Goal: Task Accomplishment & Management: Complete application form

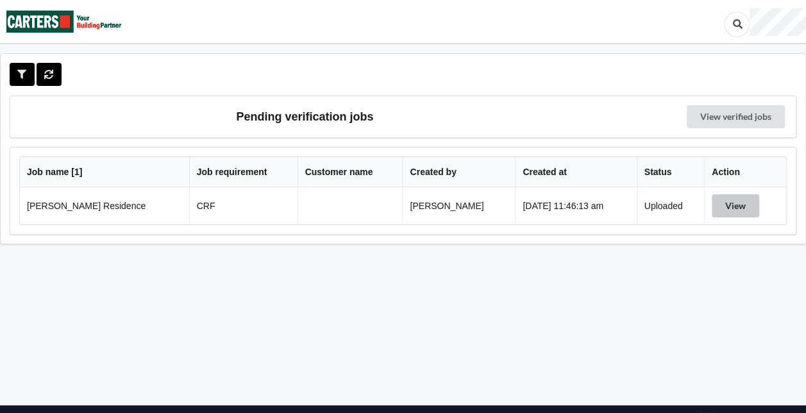
click at [735, 204] on button "View" at bounding box center [735, 205] width 47 height 23
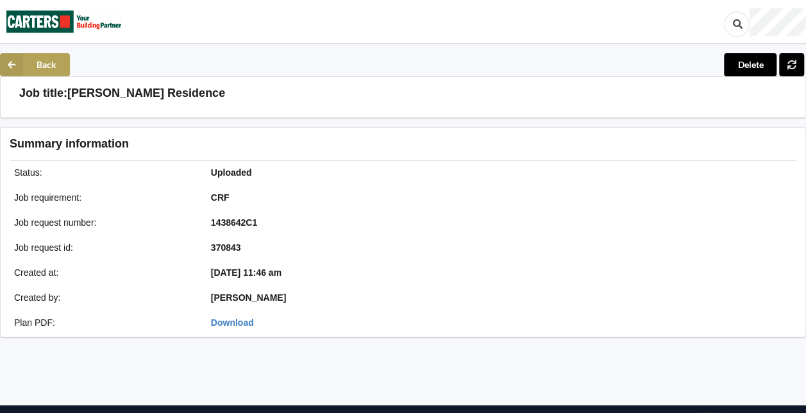
click at [16, 65] on icon at bounding box center [11, 64] width 23 height 23
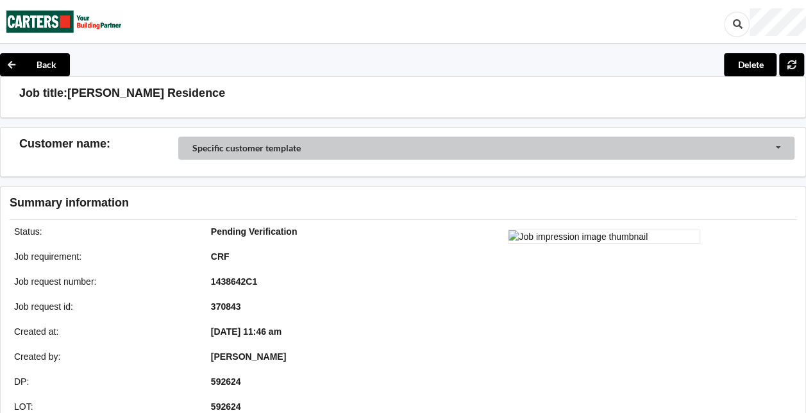
click at [780, 150] on input "Customer Selector" at bounding box center [487, 149] width 617 height 24
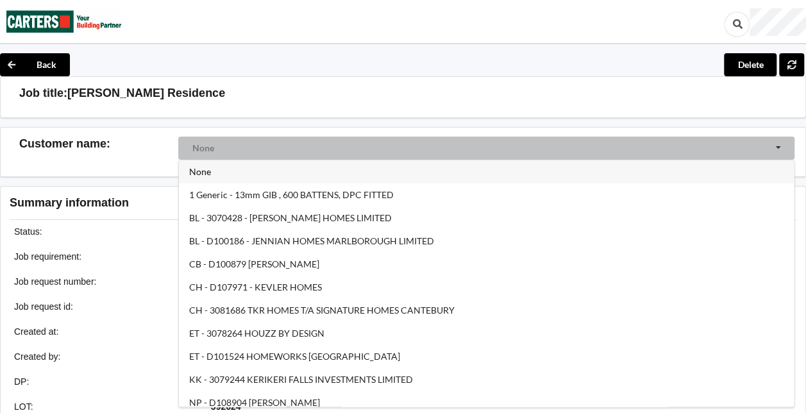
click at [776, 150] on input "Customer Selector" at bounding box center [487, 149] width 617 height 24
click at [779, 149] on input "Customer Selector" at bounding box center [487, 149] width 617 height 24
click at [145, 149] on h3 "Customer name :" at bounding box center [98, 144] width 159 height 15
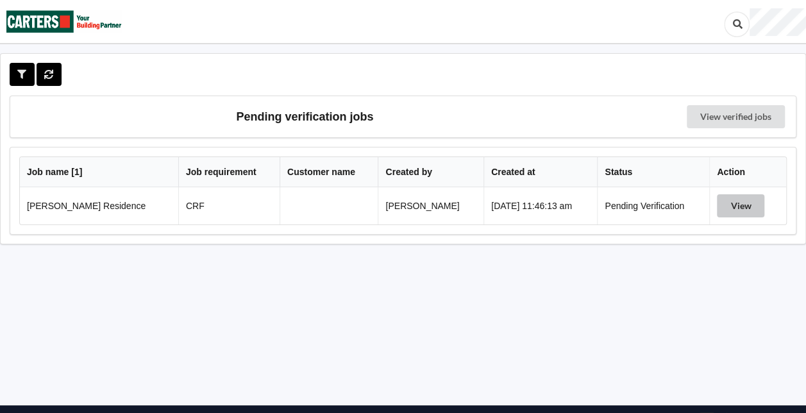
click at [749, 203] on button "View" at bounding box center [740, 205] width 47 height 23
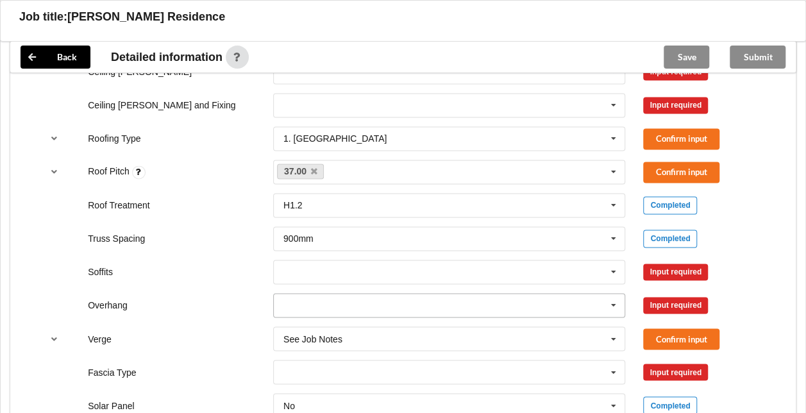
scroll to position [898, 0]
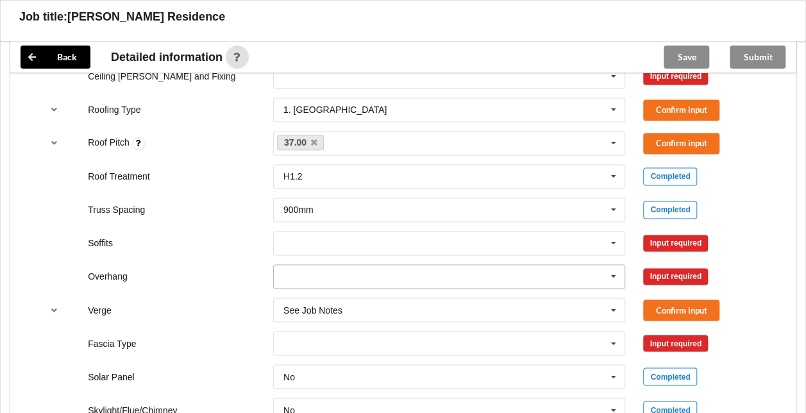
click at [617, 272] on icon at bounding box center [613, 277] width 19 height 24
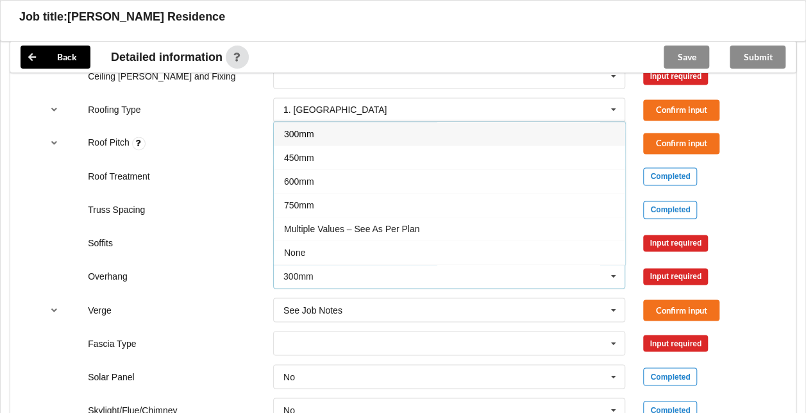
click at [617, 272] on icon at bounding box center [613, 277] width 19 height 24
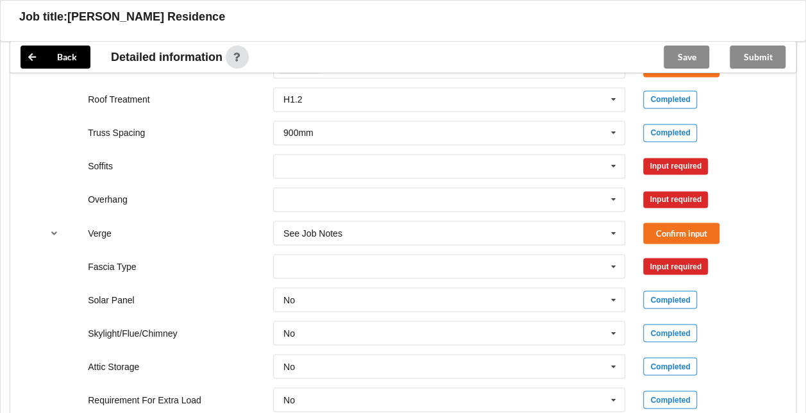
scroll to position [847, 0]
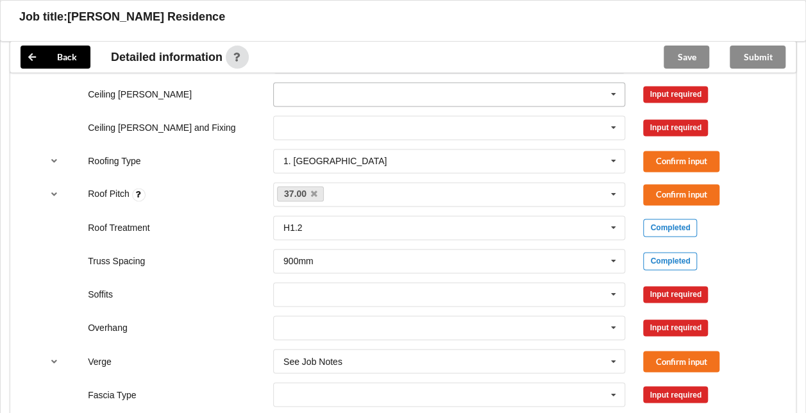
click at [613, 90] on icon at bounding box center [613, 95] width 19 height 24
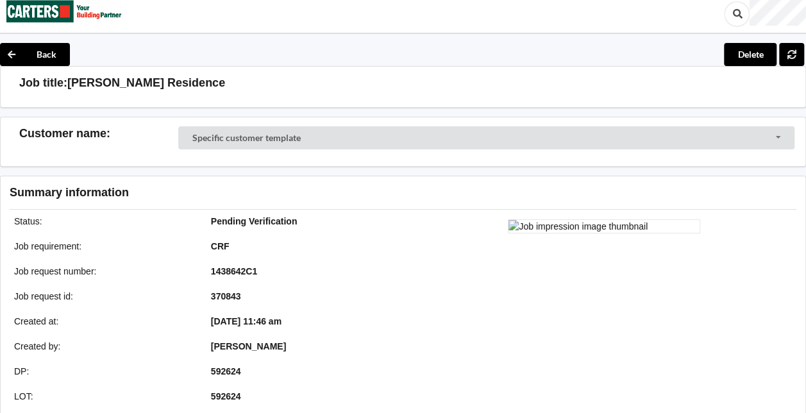
scroll to position [0, 0]
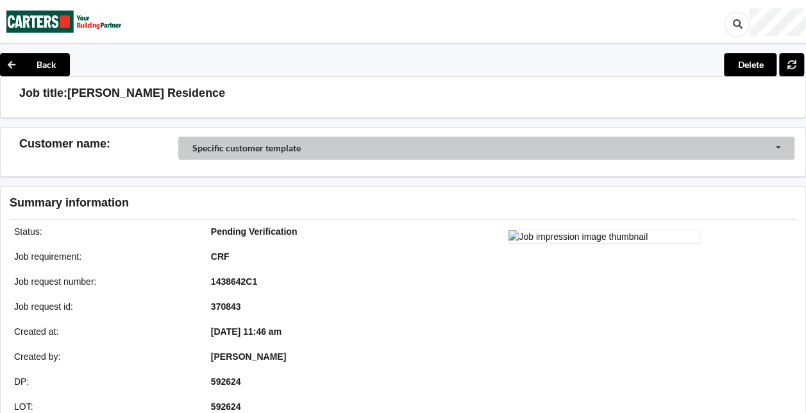
click at [779, 148] on input "Customer Selector" at bounding box center [487, 149] width 617 height 24
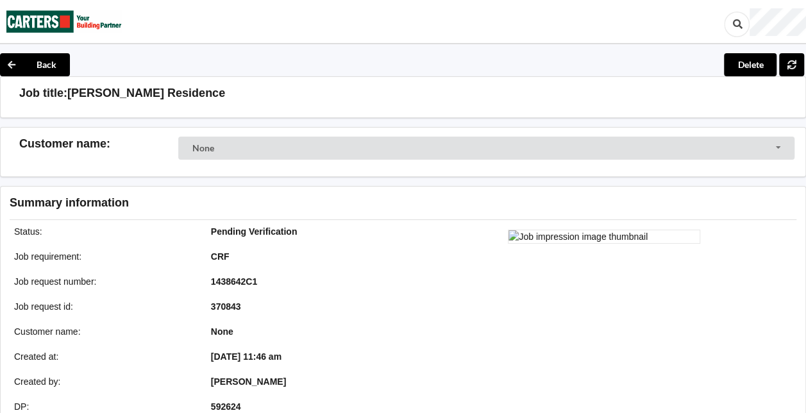
click at [146, 140] on h3 "Customer name :" at bounding box center [98, 144] width 159 height 15
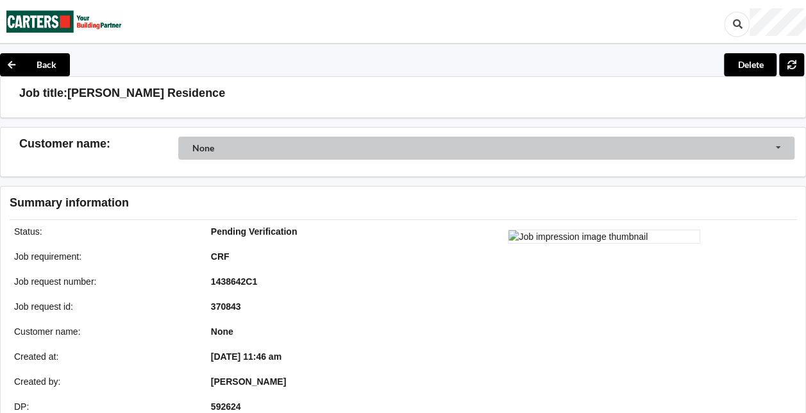
click at [257, 146] on input "Customer Selector" at bounding box center [487, 149] width 617 height 24
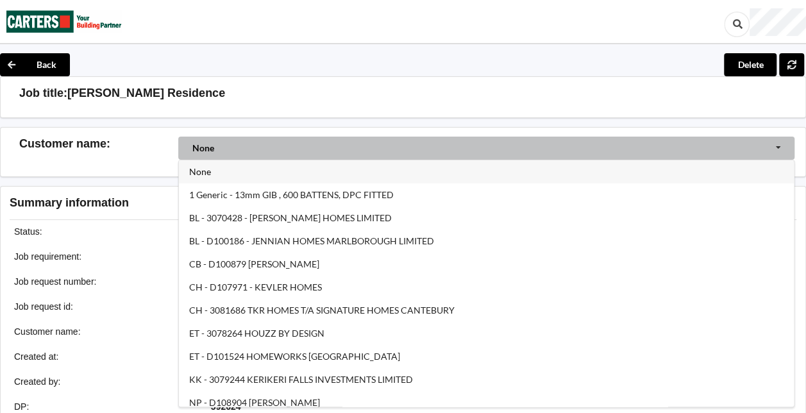
click at [137, 148] on h3 "Customer name :" at bounding box center [98, 144] width 159 height 15
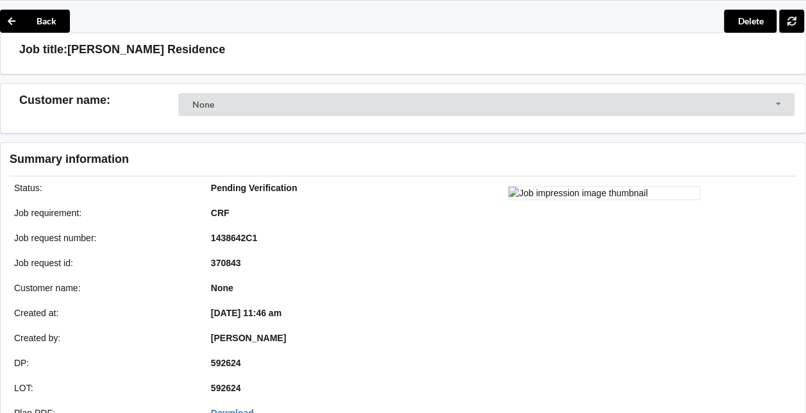
scroll to position [64, 0]
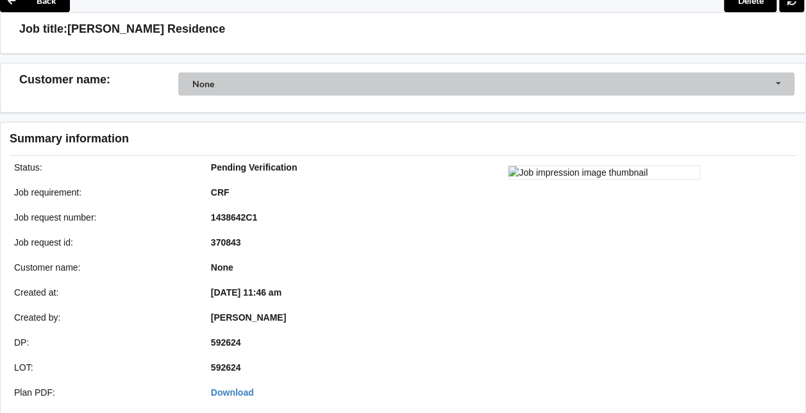
click at [781, 84] on input "Customer Selector" at bounding box center [487, 84] width 617 height 24
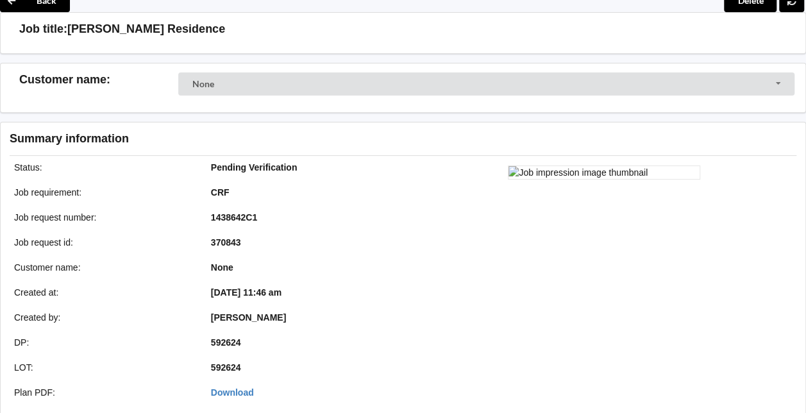
click at [156, 76] on h3 "Customer name :" at bounding box center [98, 79] width 159 height 15
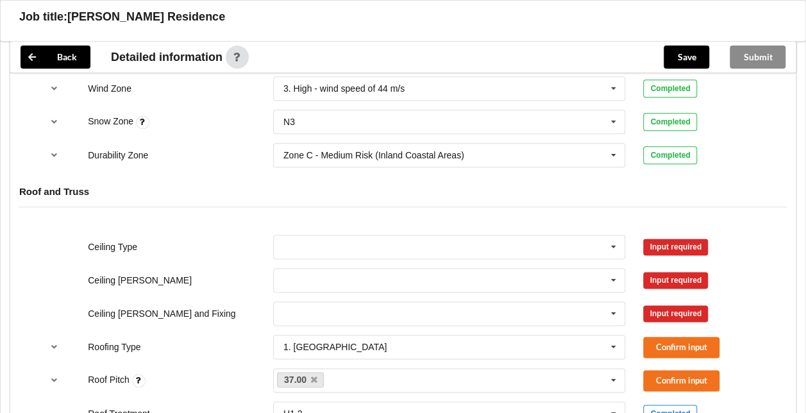
scroll to position [706, 0]
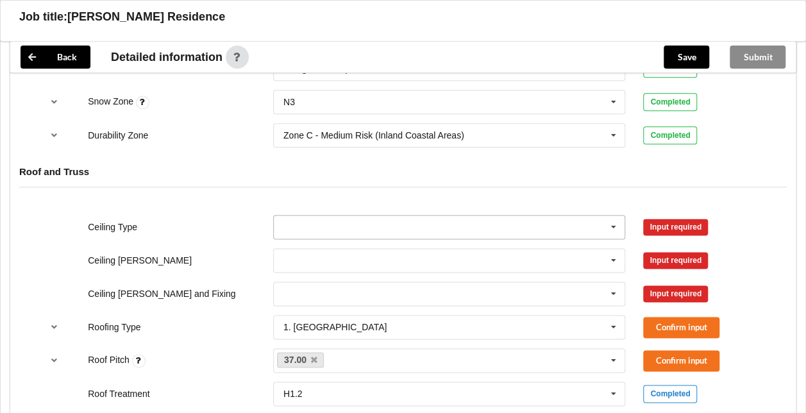
click at [616, 225] on icon at bounding box center [613, 228] width 19 height 24
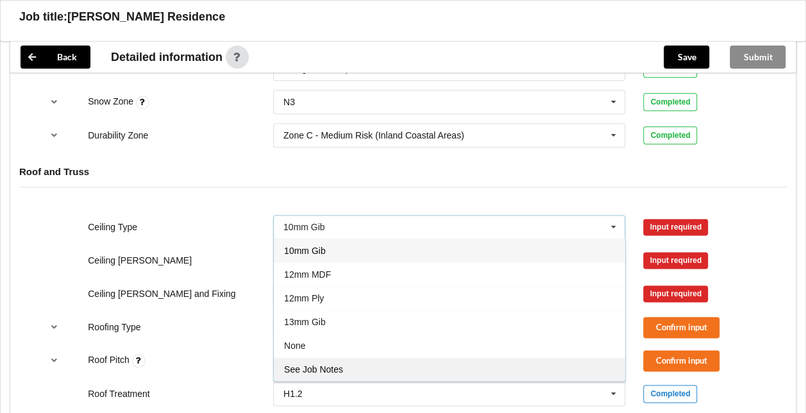
click at [400, 367] on div "See Job Notes" at bounding box center [450, 369] width 352 height 24
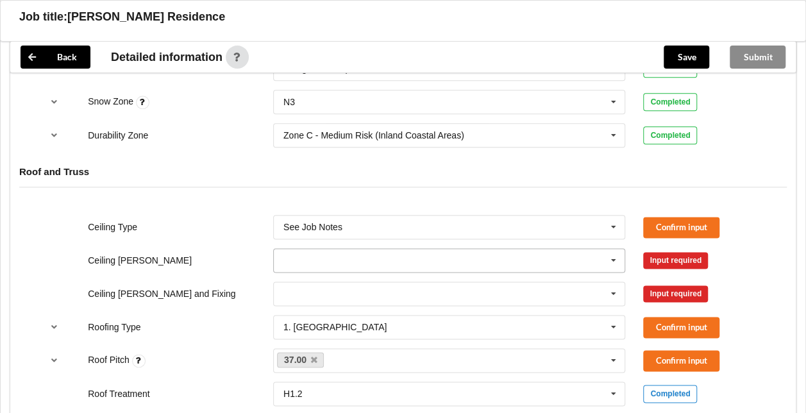
click at [616, 254] on icon at bounding box center [613, 261] width 19 height 24
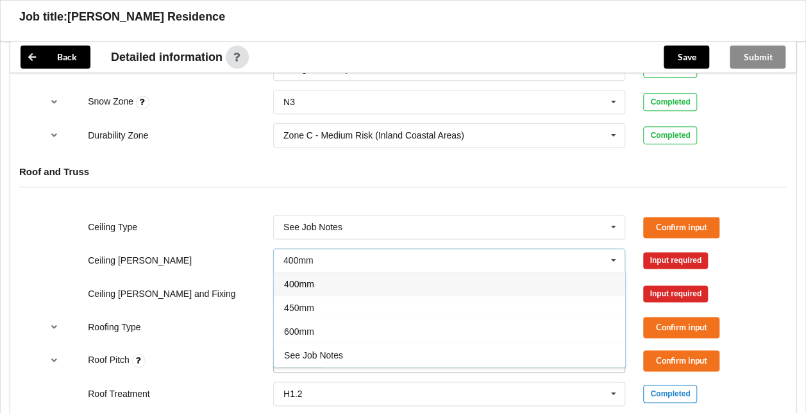
click at [331, 352] on span "See Job Notes" at bounding box center [313, 355] width 59 height 10
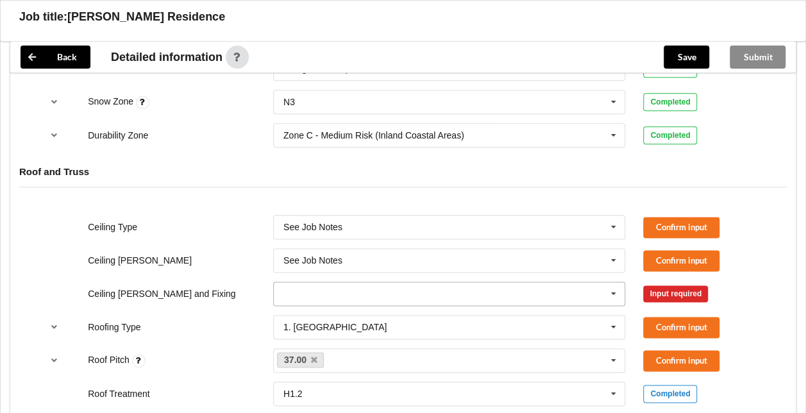
click at [615, 291] on icon at bounding box center [613, 294] width 19 height 24
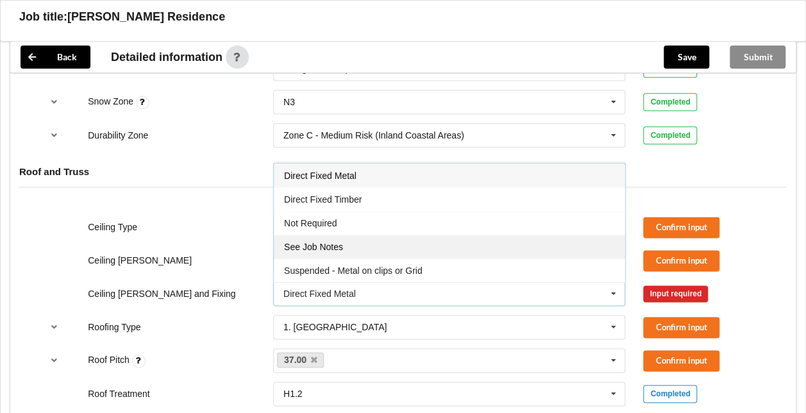
click at [357, 244] on div "See Job Notes" at bounding box center [450, 247] width 352 height 24
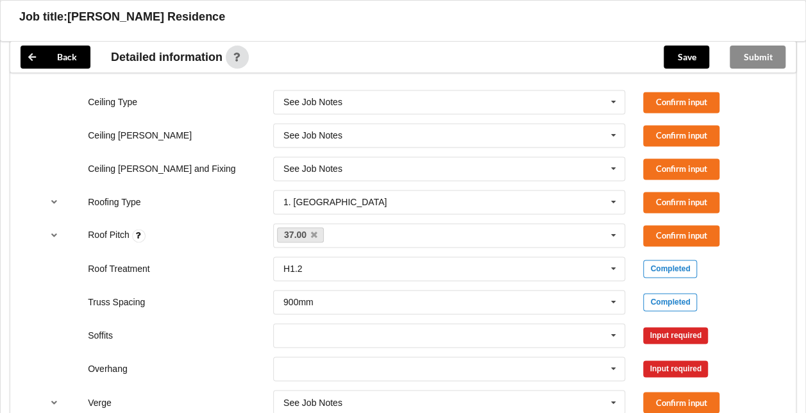
scroll to position [834, 0]
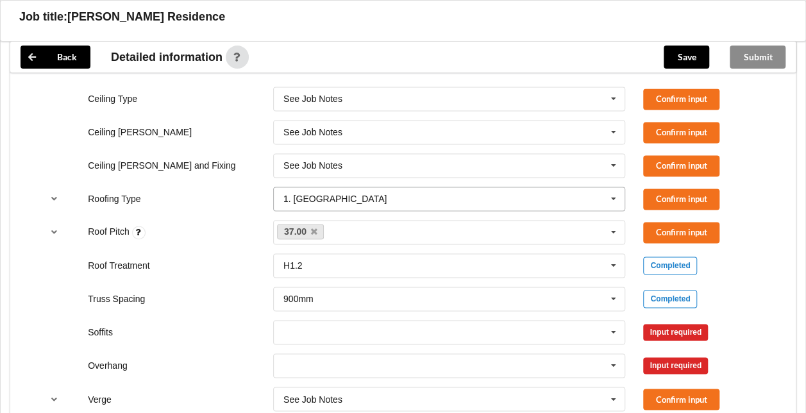
click at [614, 199] on icon at bounding box center [613, 199] width 19 height 24
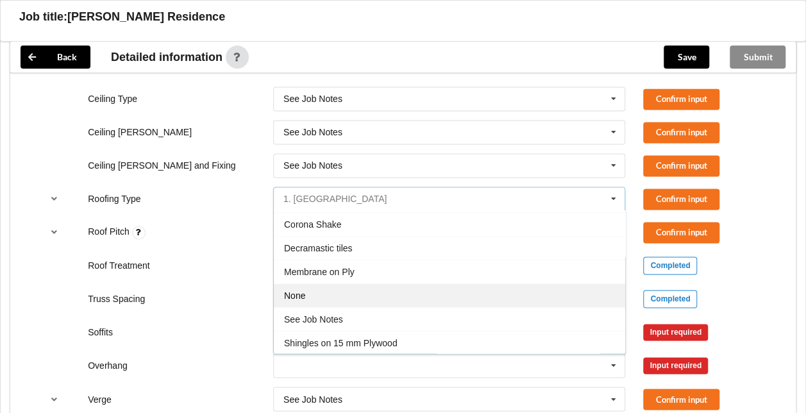
scroll to position [128, 0]
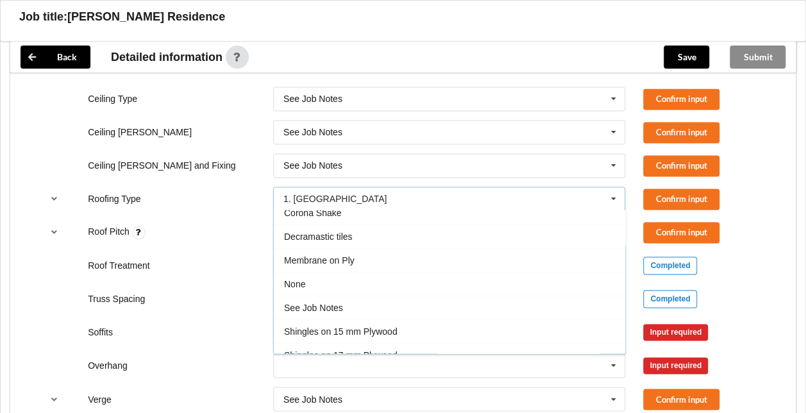
click at [193, 182] on div "Roofing Type 1. Longrun 1. Longrun 2. Metal Tiles 3. Concrete tiles Clay tiles …" at bounding box center [403, 199] width 741 height 42
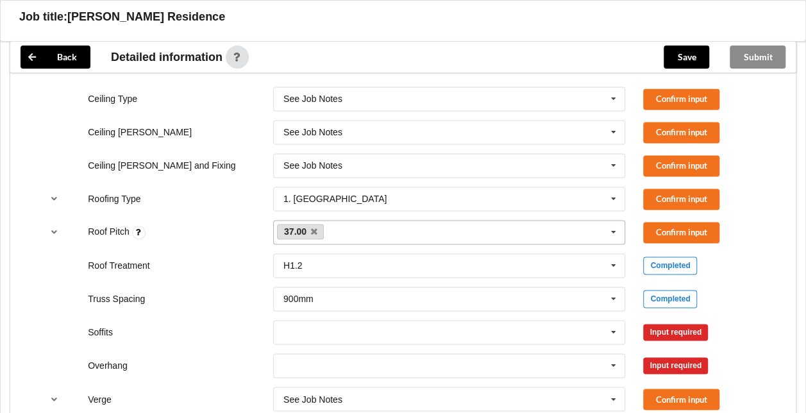
click at [317, 228] on link "37.00" at bounding box center [300, 231] width 47 height 15
drag, startPoint x: 317, startPoint y: 228, endPoint x: 304, endPoint y: 231, distance: 13.1
click at [316, 228] on link "37.00" at bounding box center [300, 231] width 47 height 15
click at [314, 229] on icon at bounding box center [314, 232] width 6 height 8
click at [346, 230] on div "37.00 None" at bounding box center [449, 232] width 353 height 24
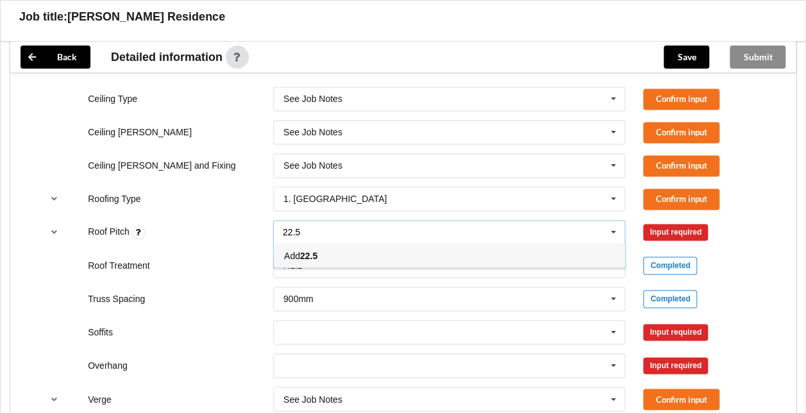
type input "22.5"
click at [346, 229] on div "22.5 22.5 Add 22.5" at bounding box center [449, 232] width 353 height 24
click at [574, 237] on div "22.5 22.5 Add 22.5" at bounding box center [449, 232] width 353 height 24
click at [327, 252] on div "Add 22.5" at bounding box center [450, 256] width 352 height 24
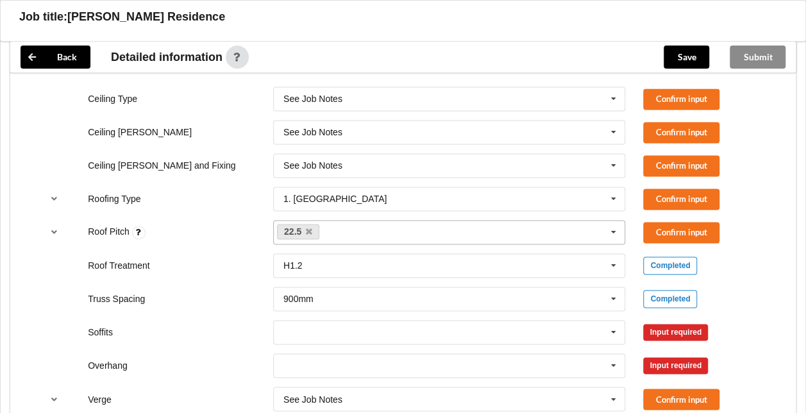
click at [798, 275] on div "Back Detailed information Save Submit Expand references by default Job Identifi…" at bounding box center [403, 238] width 806 height 1056
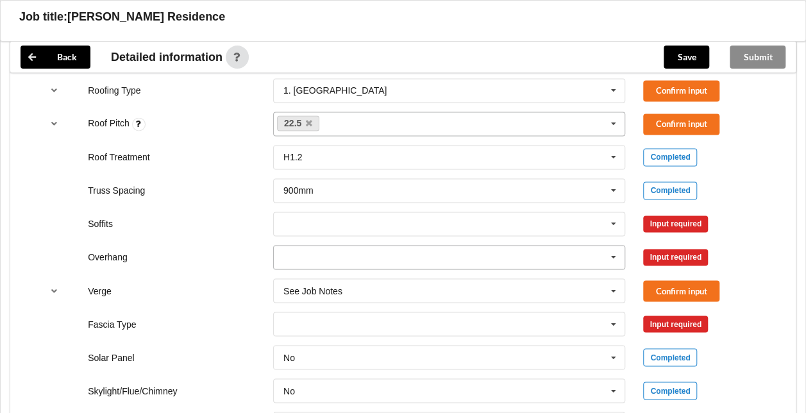
scroll to position [962, 0]
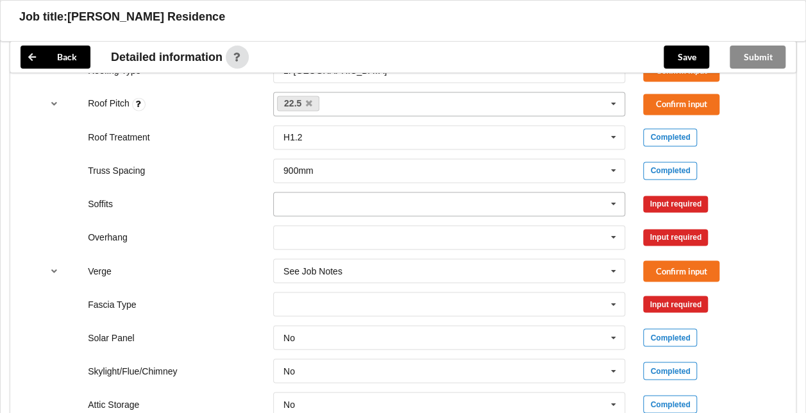
click at [616, 201] on icon at bounding box center [613, 204] width 19 height 24
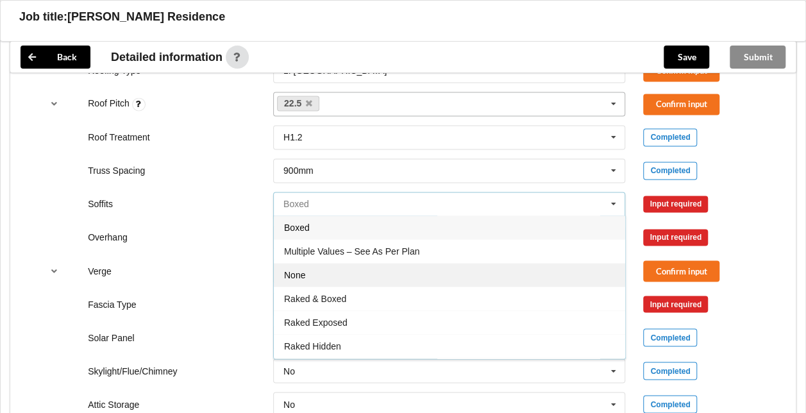
scroll to position [21, 0]
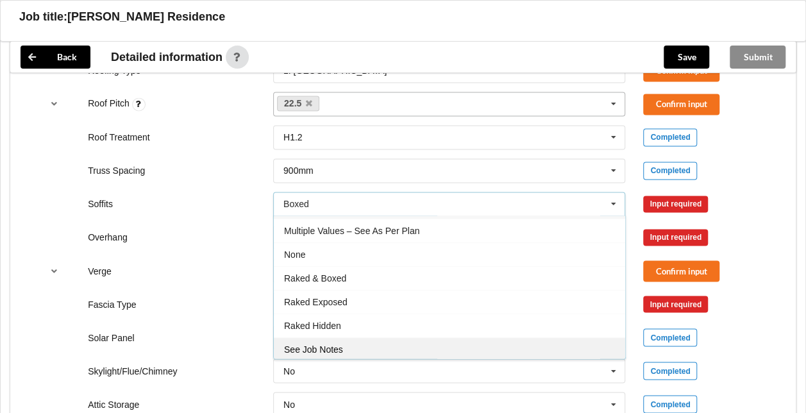
click at [337, 345] on span "See Job Notes" at bounding box center [313, 350] width 59 height 10
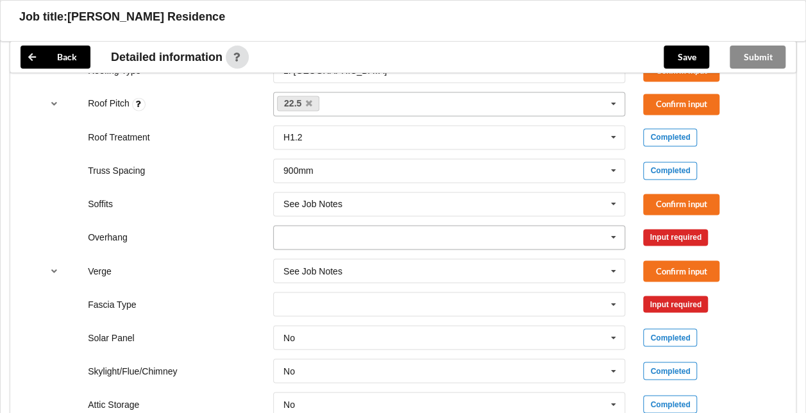
click at [615, 231] on icon at bounding box center [613, 238] width 19 height 24
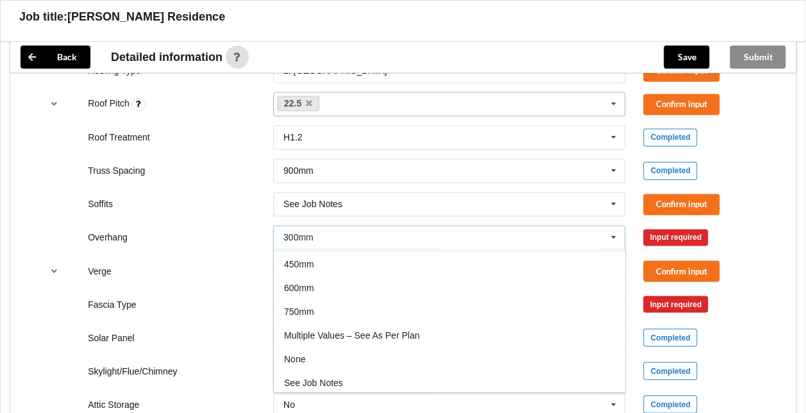
drag, startPoint x: 345, startPoint y: 384, endPoint x: 402, endPoint y: 358, distance: 62.6
click at [346, 381] on div "See Job Notes" at bounding box center [450, 383] width 352 height 24
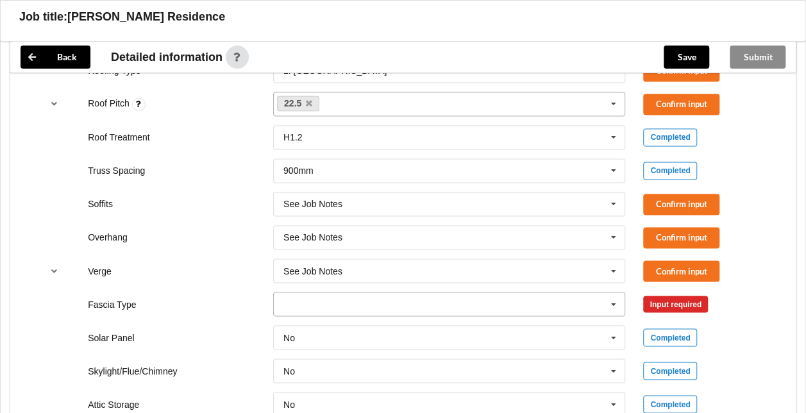
click at [615, 303] on icon at bounding box center [613, 305] width 19 height 24
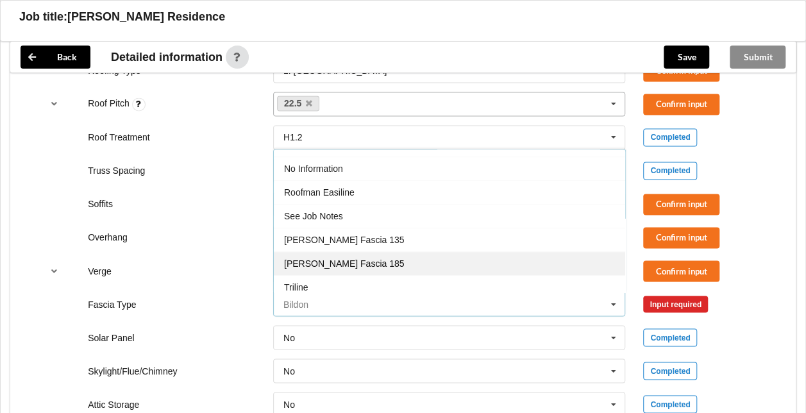
scroll to position [421, 0]
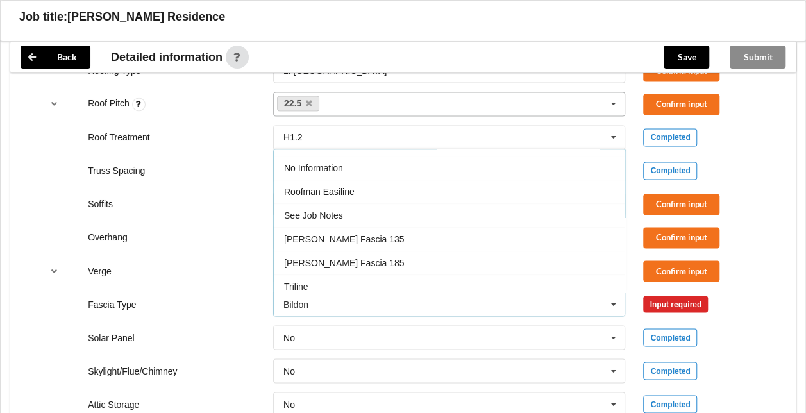
click at [341, 210] on span "See Job Notes" at bounding box center [313, 215] width 59 height 10
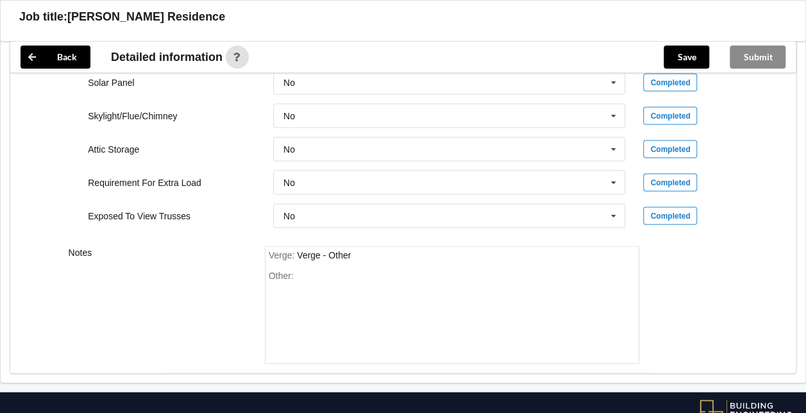
scroll to position [1219, 0]
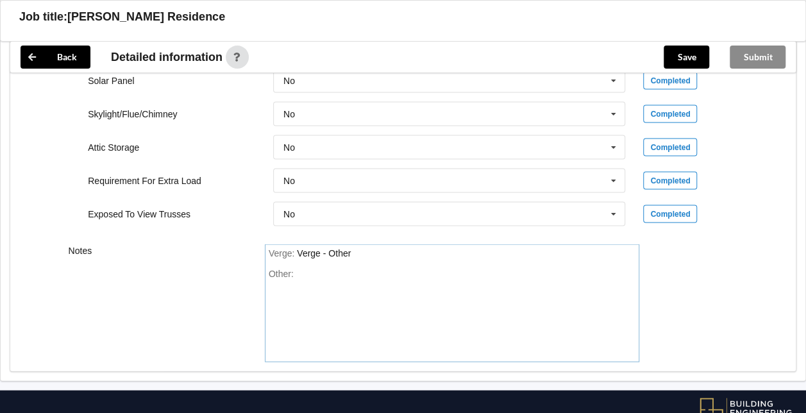
click at [309, 269] on div "Other:" at bounding box center [453, 314] width 368 height 90
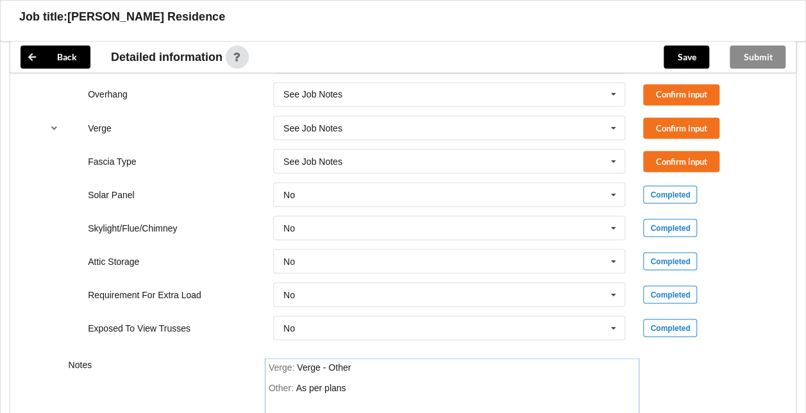
scroll to position [1027, 0]
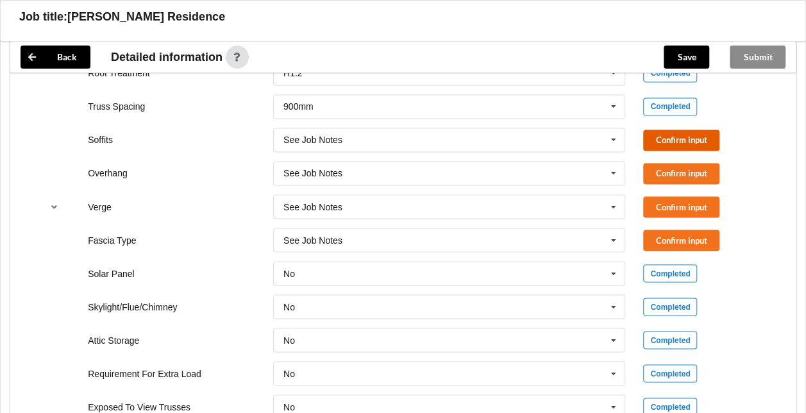
click at [688, 136] on button "Confirm input" at bounding box center [682, 140] width 76 height 21
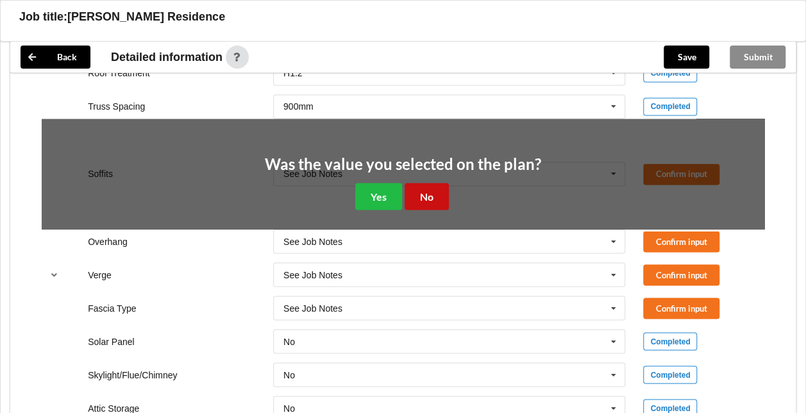
click at [430, 195] on button "No" at bounding box center [427, 196] width 44 height 26
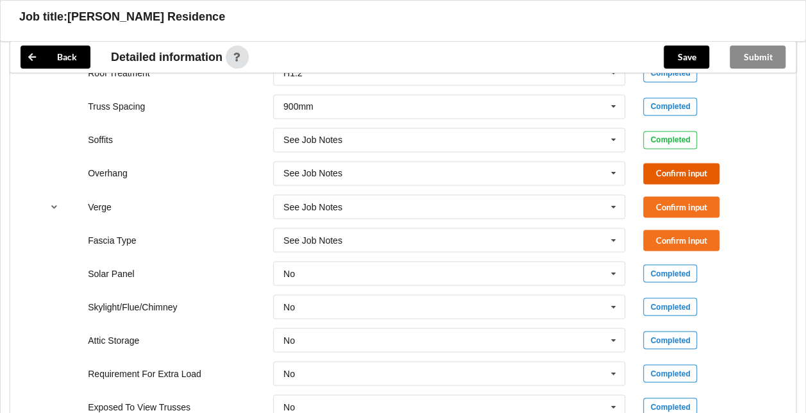
click at [663, 173] on button "Confirm input" at bounding box center [682, 173] width 76 height 21
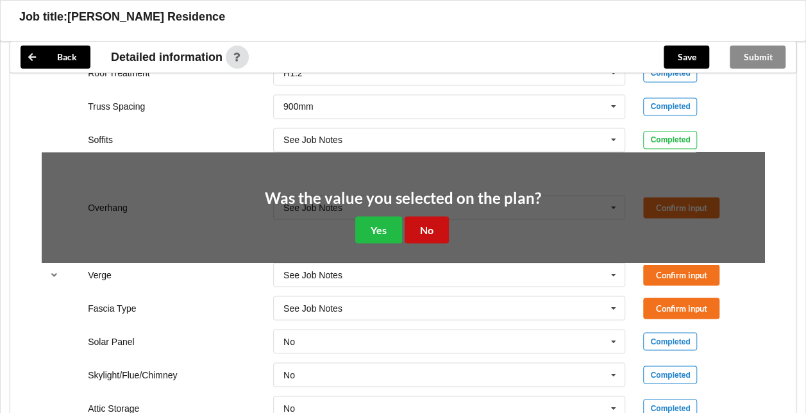
drag, startPoint x: 422, startPoint y: 223, endPoint x: 429, endPoint y: 223, distance: 7.7
click at [425, 223] on button "No" at bounding box center [427, 229] width 44 height 26
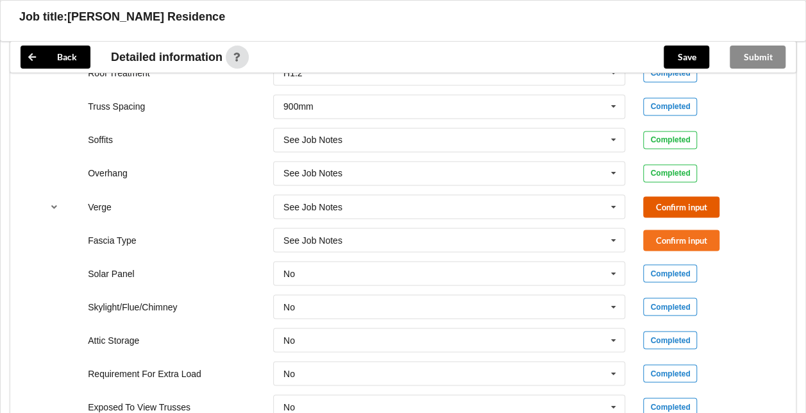
click at [675, 201] on button "Confirm input" at bounding box center [682, 206] width 76 height 21
click at [681, 232] on button "Confirm input" at bounding box center [682, 240] width 76 height 21
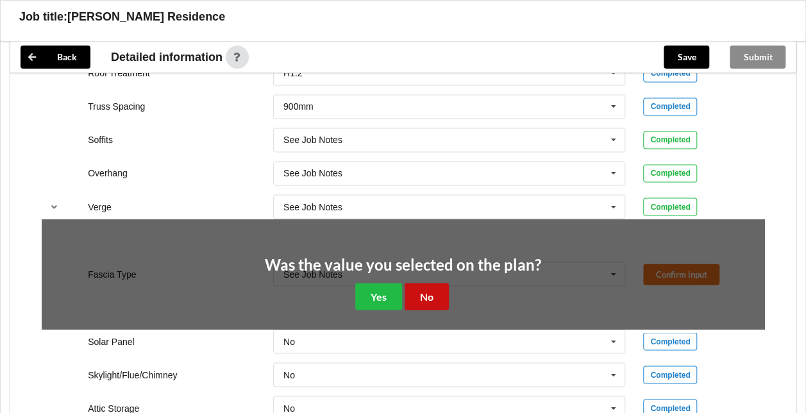
click at [434, 296] on button "No" at bounding box center [427, 296] width 44 height 26
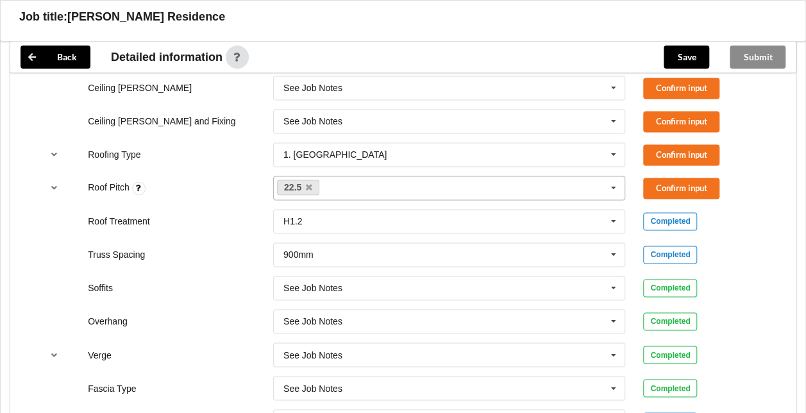
scroll to position [743, 0]
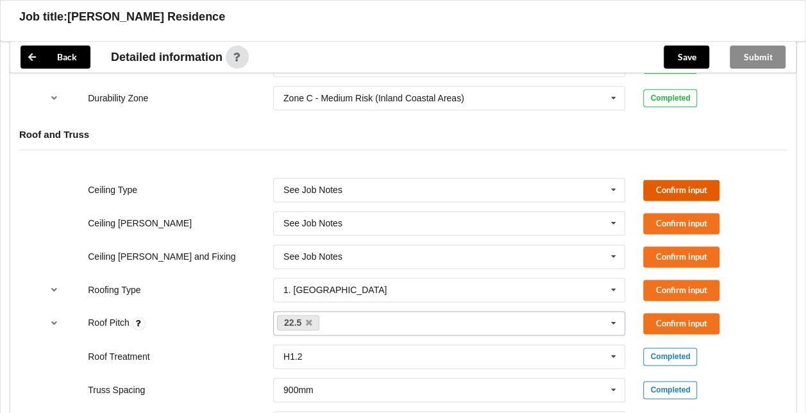
click at [694, 186] on button "Confirm input" at bounding box center [682, 190] width 76 height 21
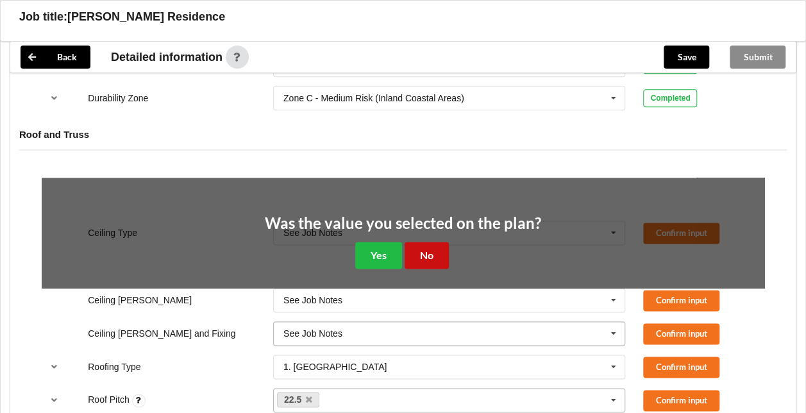
click at [430, 252] on button "No" at bounding box center [427, 255] width 44 height 26
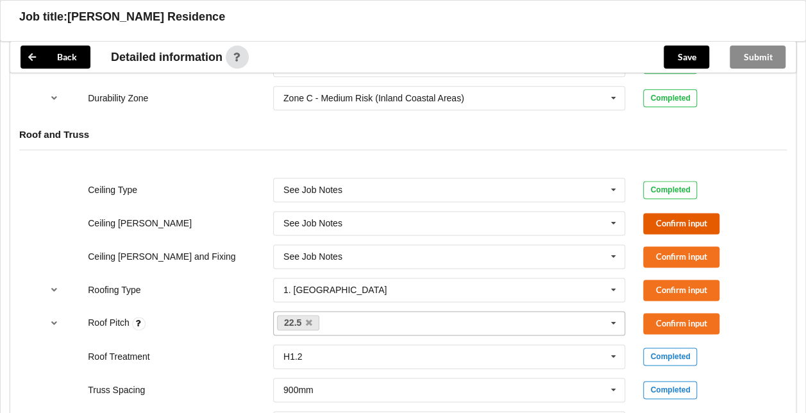
click at [658, 223] on button "Confirm input" at bounding box center [682, 223] width 76 height 21
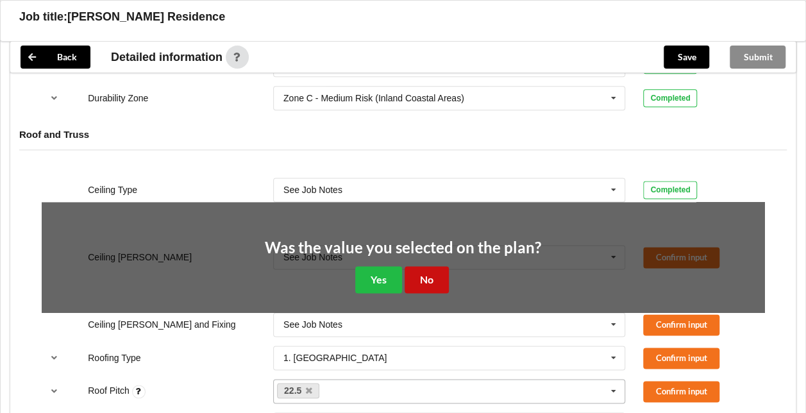
drag, startPoint x: 439, startPoint y: 278, endPoint x: 466, endPoint y: 273, distance: 27.6
click at [440, 278] on button "No" at bounding box center [427, 279] width 44 height 26
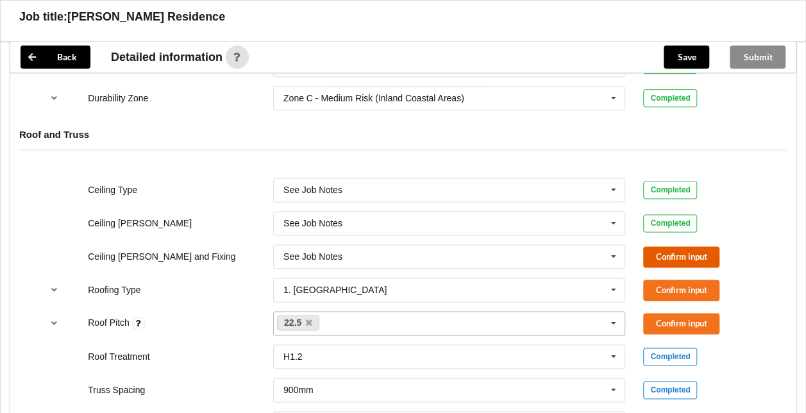
click at [662, 255] on button "Confirm input" at bounding box center [682, 256] width 76 height 21
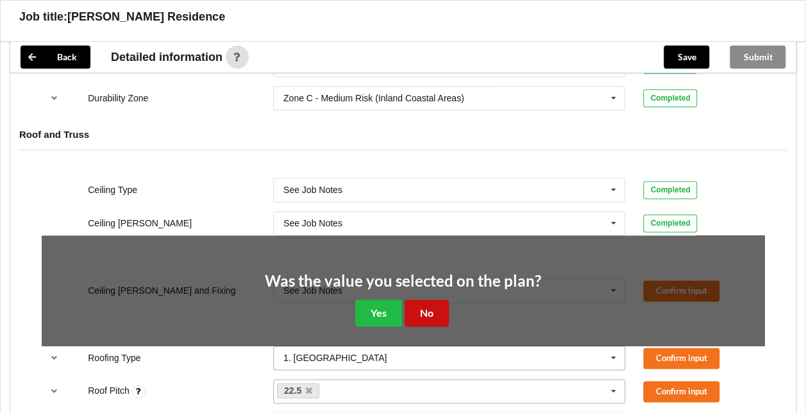
drag, startPoint x: 439, startPoint y: 307, endPoint x: 476, endPoint y: 288, distance: 41.9
click at [444, 307] on button "No" at bounding box center [427, 313] width 44 height 26
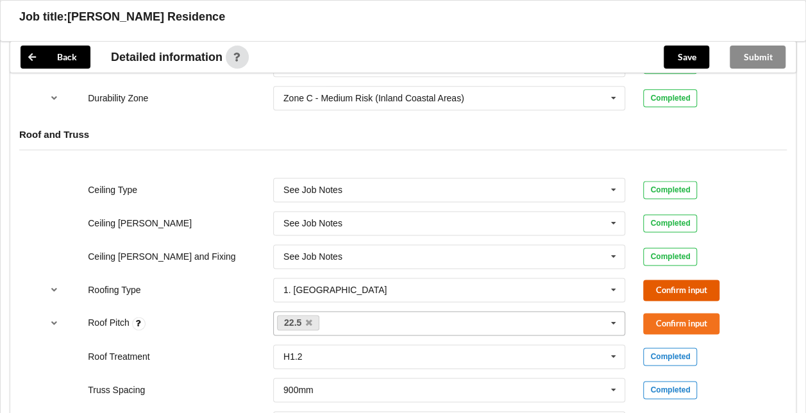
click at [668, 287] on button "Confirm input" at bounding box center [682, 290] width 76 height 21
click at [663, 319] on button "Confirm input" at bounding box center [682, 323] width 76 height 21
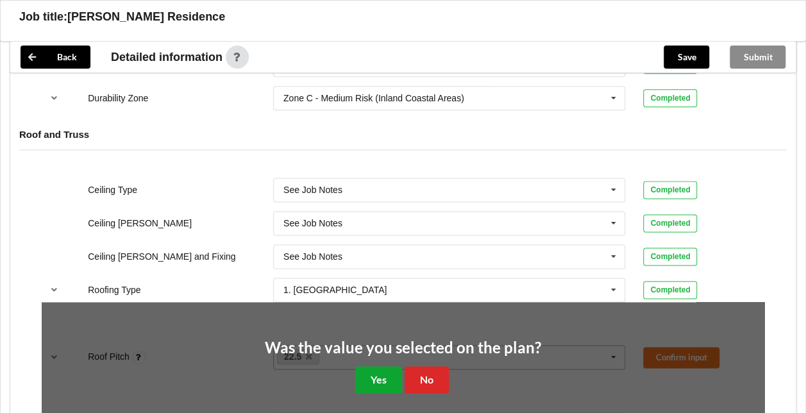
click at [375, 379] on button "Yes" at bounding box center [378, 379] width 47 height 26
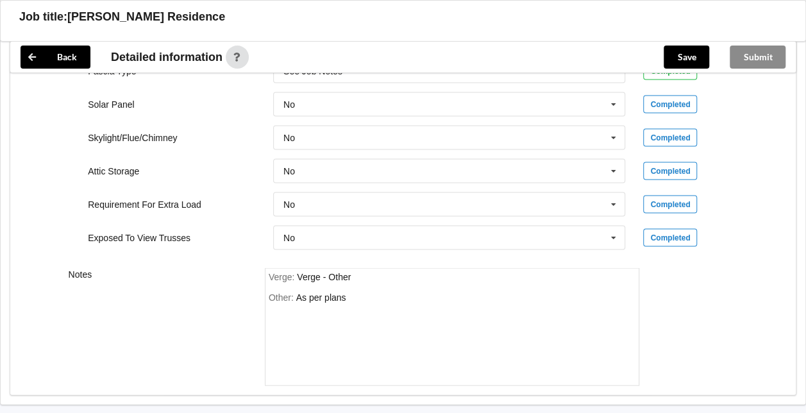
scroll to position [1256, 0]
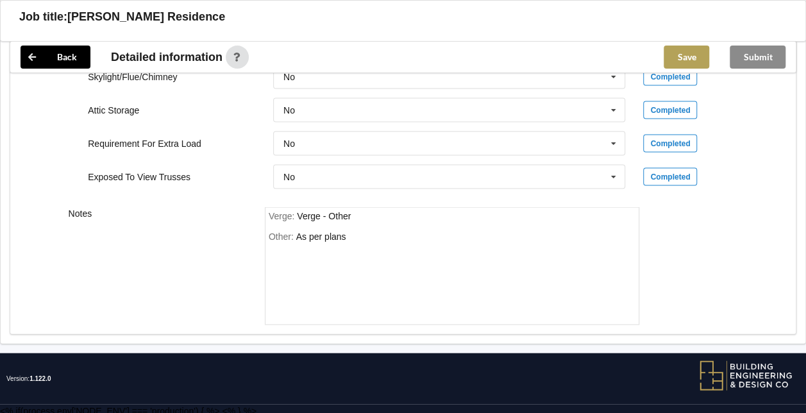
click at [683, 62] on button "Save" at bounding box center [687, 57] width 46 height 23
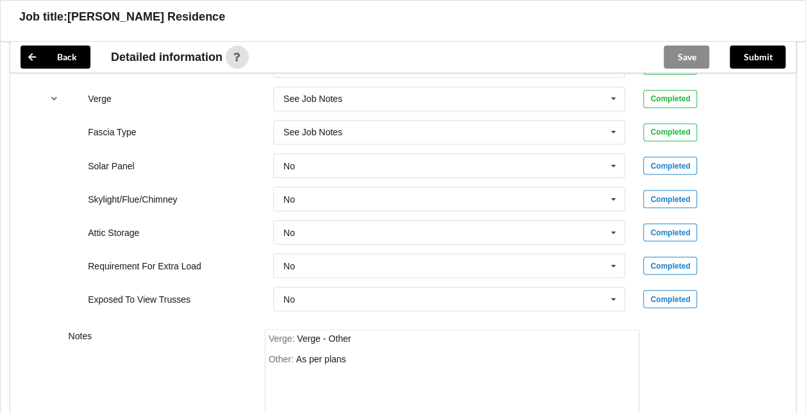
scroll to position [1045, 0]
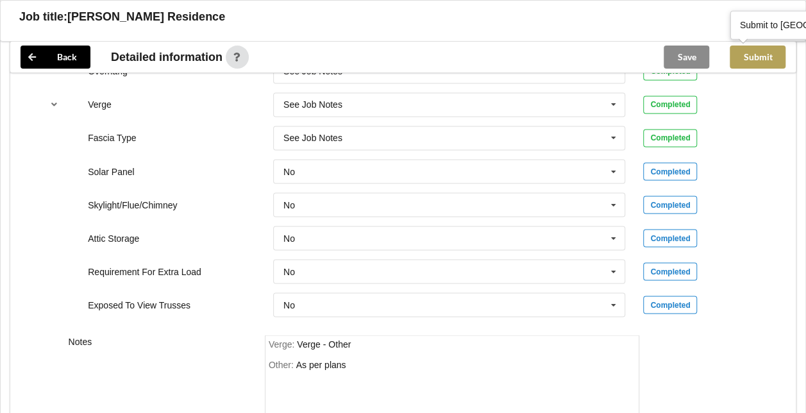
click at [762, 59] on button "Submit" at bounding box center [758, 57] width 56 height 23
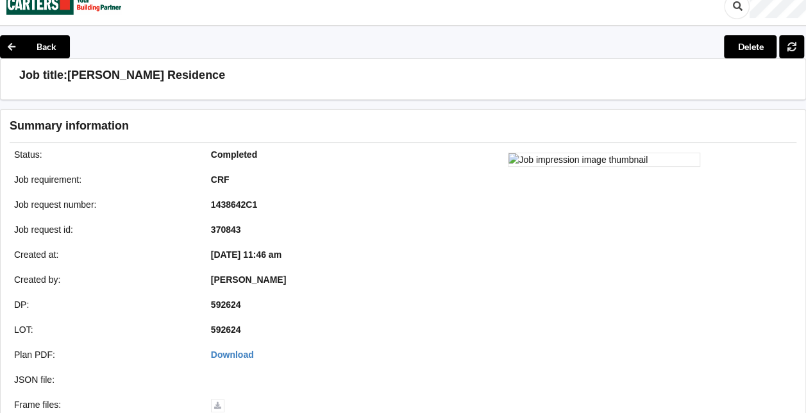
scroll to position [0, 0]
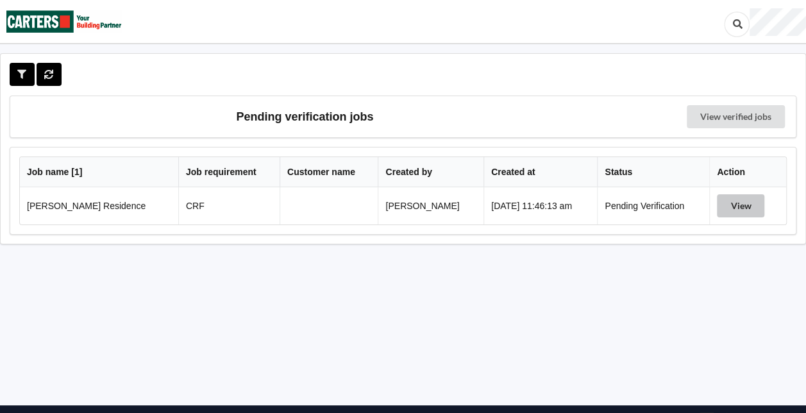
click at [738, 207] on button "View" at bounding box center [740, 205] width 47 height 23
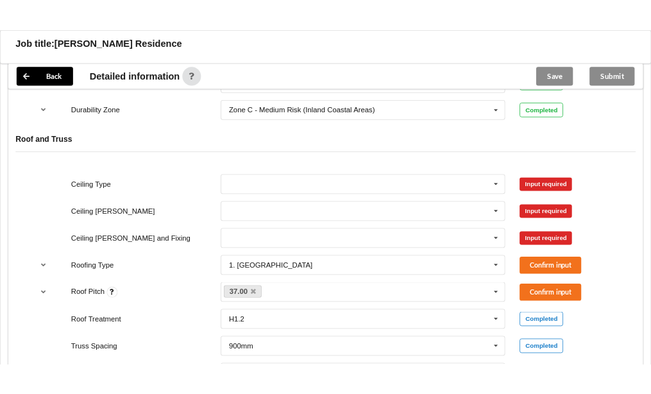
scroll to position [706, 0]
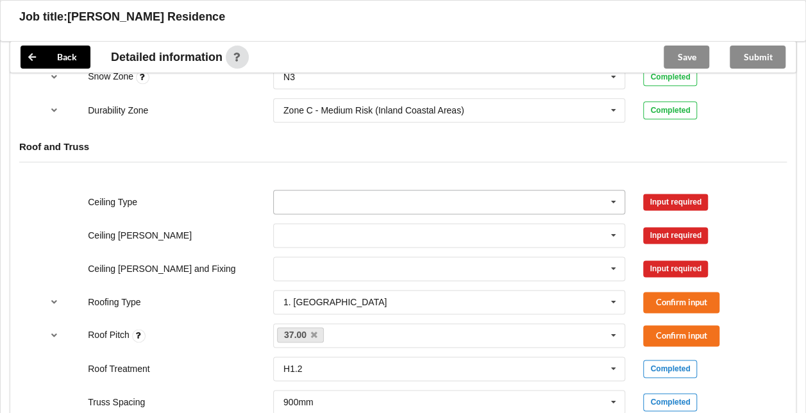
click at [616, 198] on icon at bounding box center [613, 203] width 19 height 24
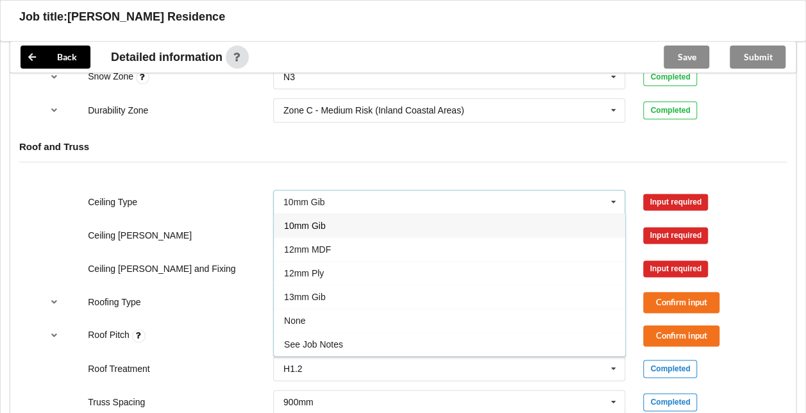
click at [616, 198] on icon at bounding box center [613, 203] width 19 height 24
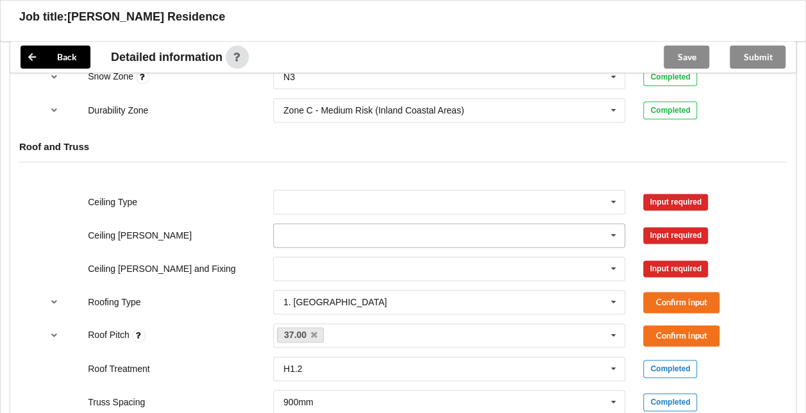
click at [613, 230] on icon at bounding box center [613, 236] width 19 height 24
click at [618, 266] on icon at bounding box center [613, 269] width 19 height 24
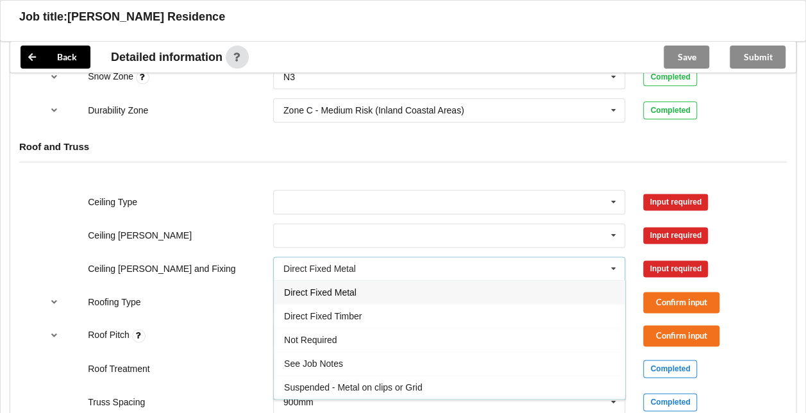
click at [618, 266] on icon at bounding box center [613, 269] width 19 height 24
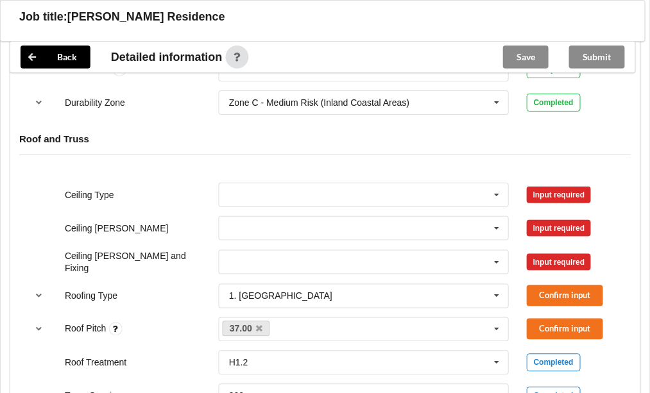
scroll to position [706, 0]
